Goal: Task Accomplishment & Management: Manage account settings

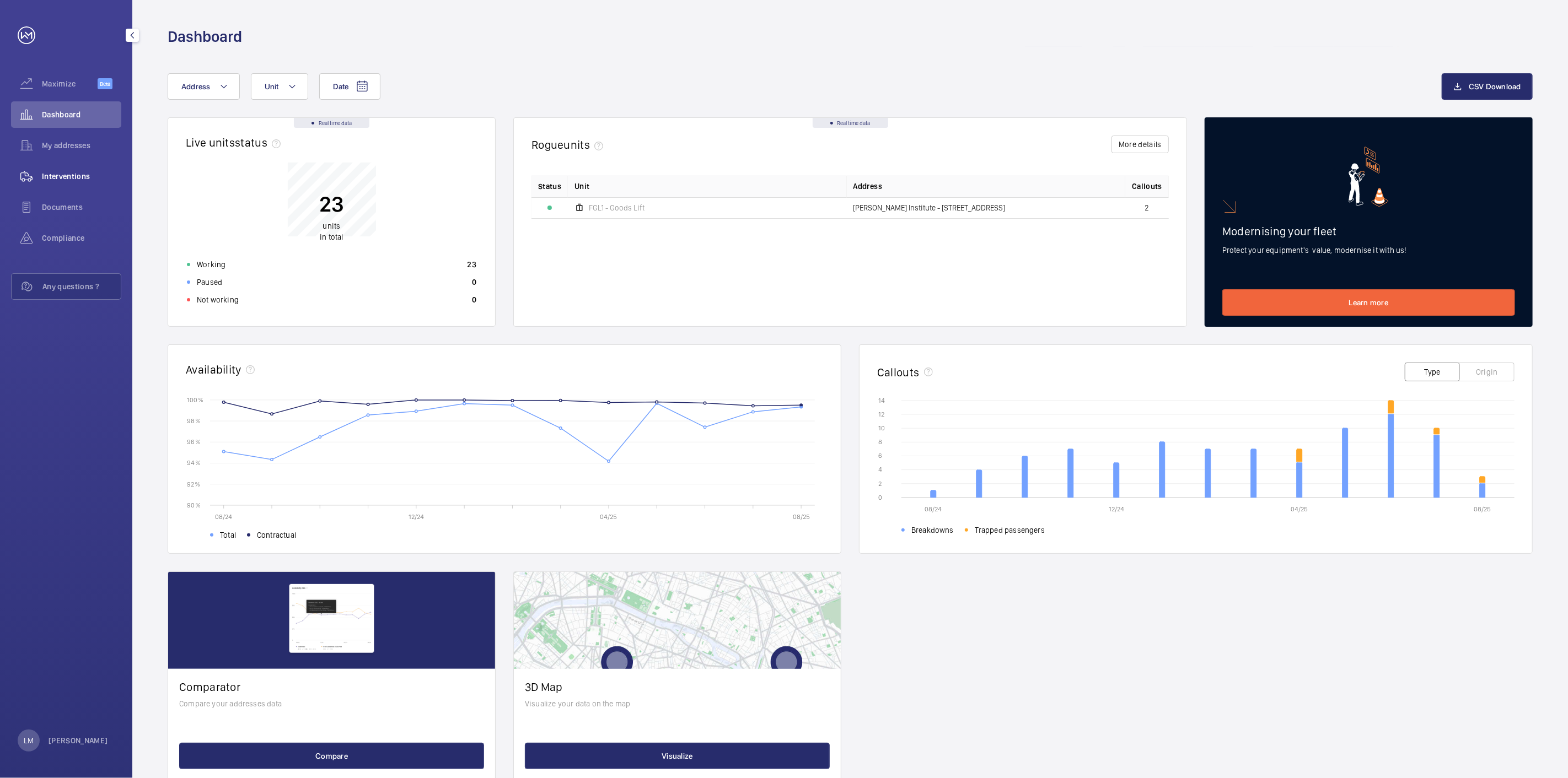
click at [66, 184] on div "Interventions" at bounding box center [66, 177] width 110 height 26
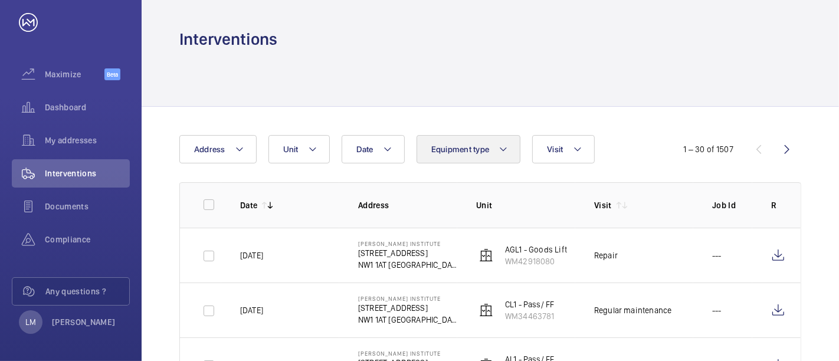
scroll to position [16, 0]
